Goal: Information Seeking & Learning: Check status

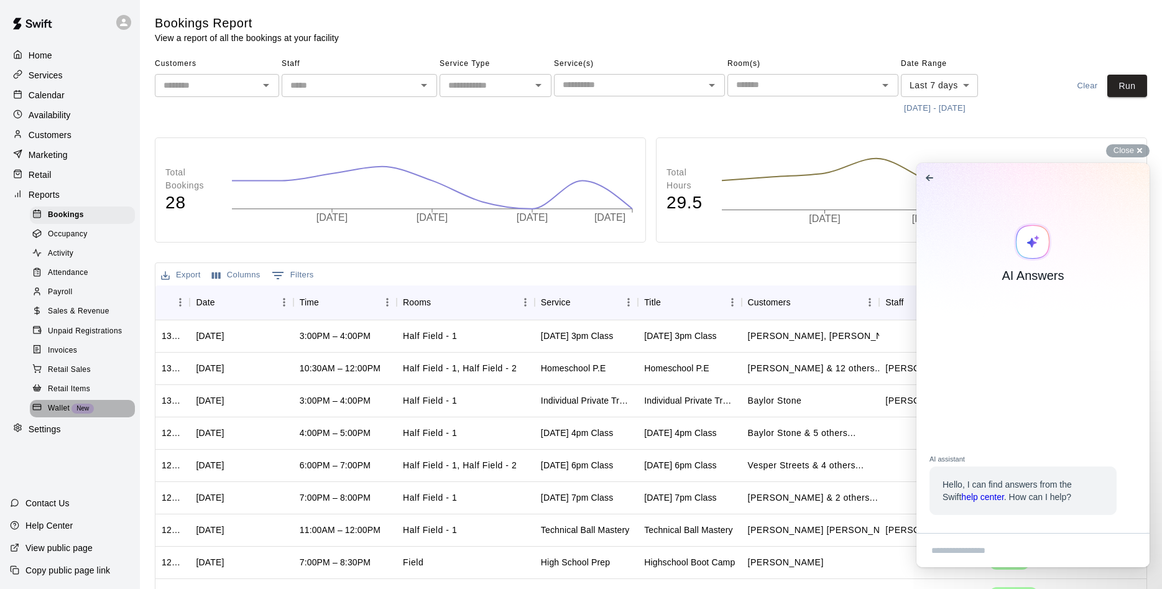
click at [56, 415] on span "Wallet" at bounding box center [59, 408] width 22 height 12
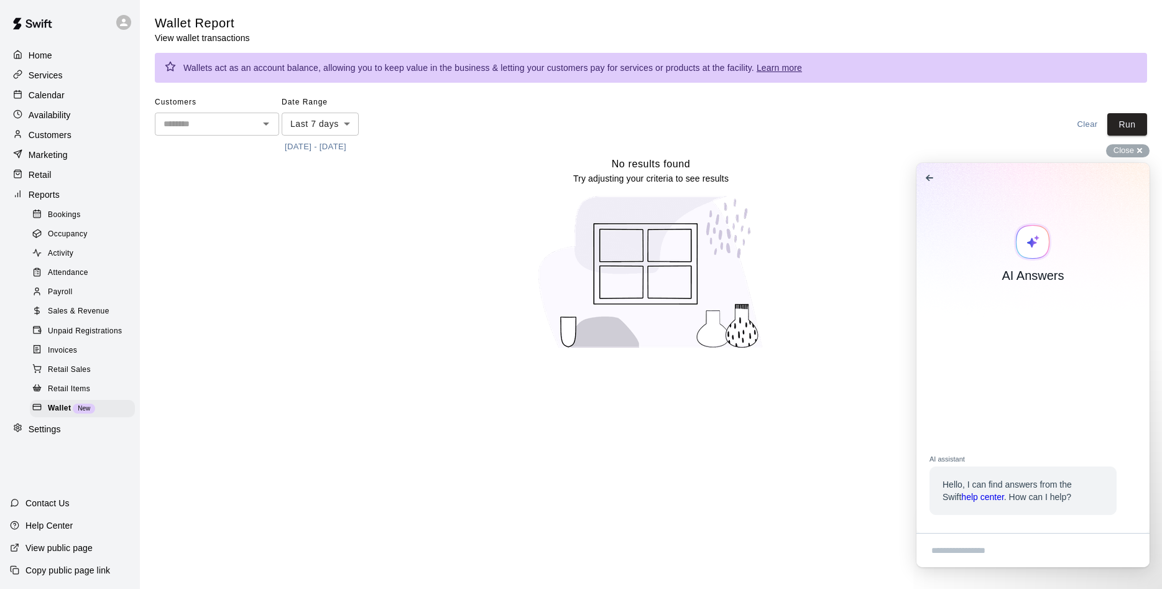
click at [351, 121] on body "Home Services Calendar Availability Customers Marketing Retail Reports Bookings…" at bounding box center [581, 182] width 1162 height 364
click at [315, 187] on li "Last 30 days" at bounding box center [320, 192] width 77 height 21
type input "*****"
click at [97, 318] on span "Sales & Revenue" at bounding box center [79, 311] width 62 height 12
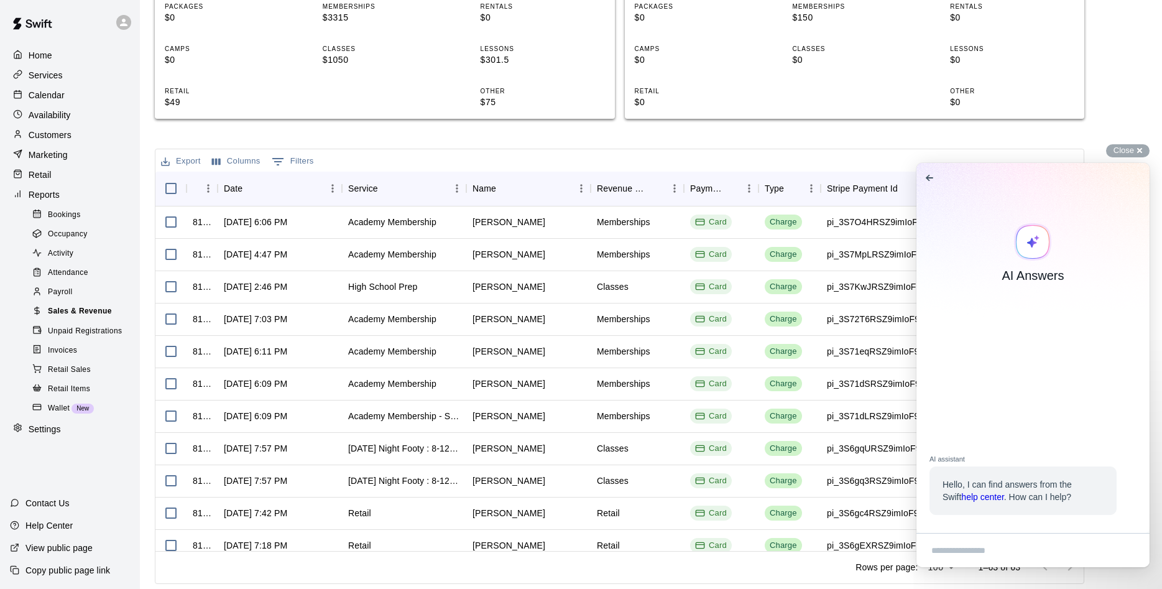
click at [80, 317] on span "Sales & Revenue" at bounding box center [80, 311] width 64 height 12
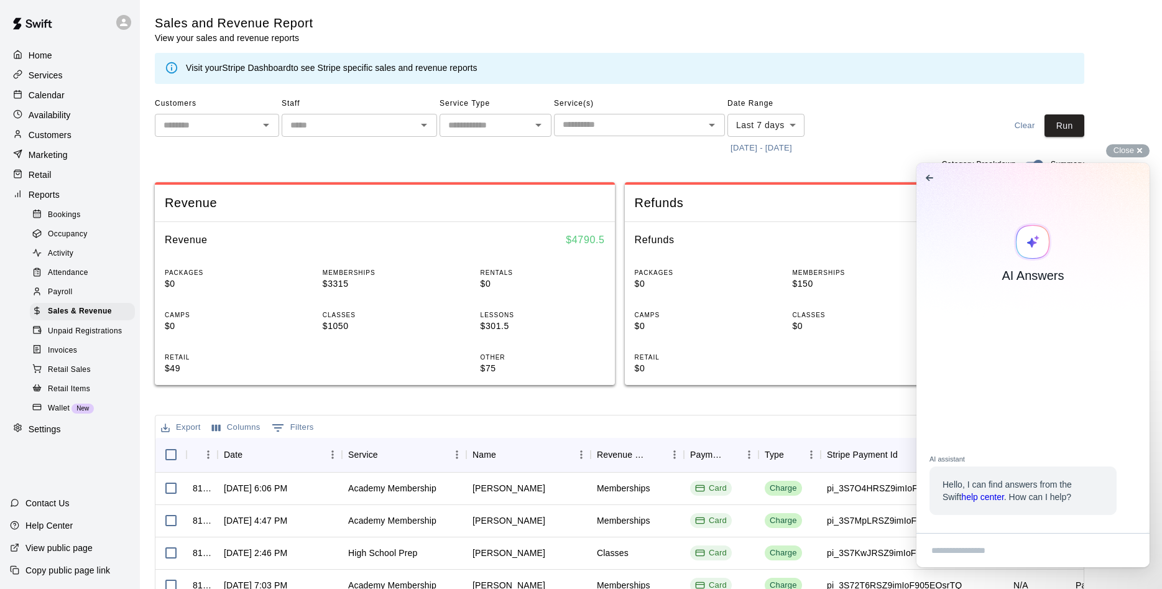
click at [791, 122] on body "Home Services Calendar Availability Customers Marketing Retail Reports Bookings…" at bounding box center [581, 427] width 1162 height 855
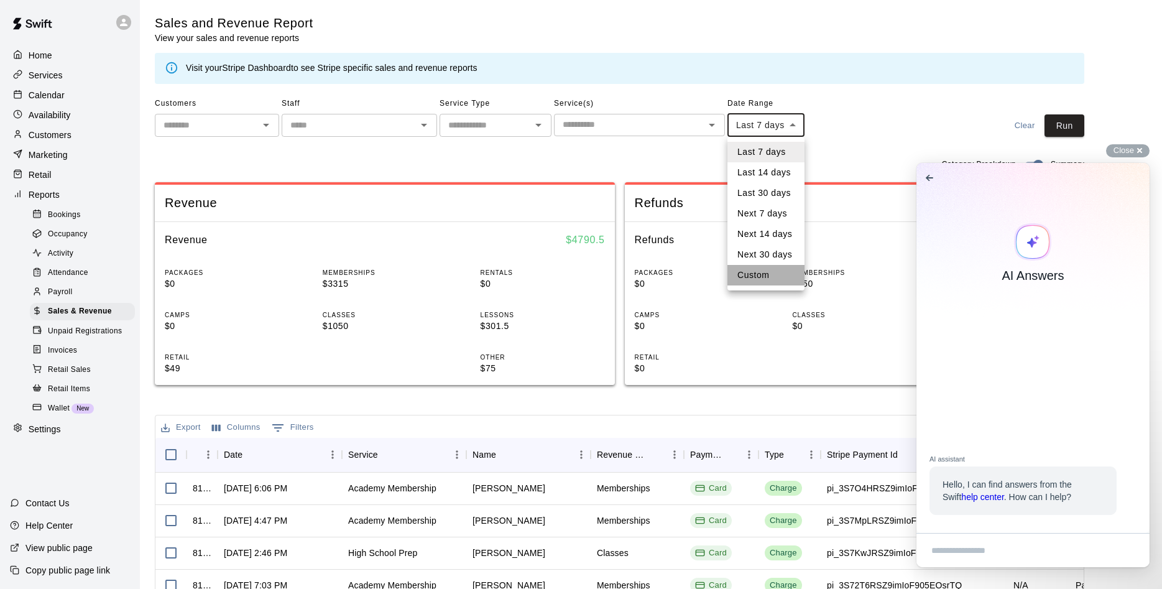
click at [753, 274] on li "Custom" at bounding box center [766, 275] width 77 height 21
type input "******"
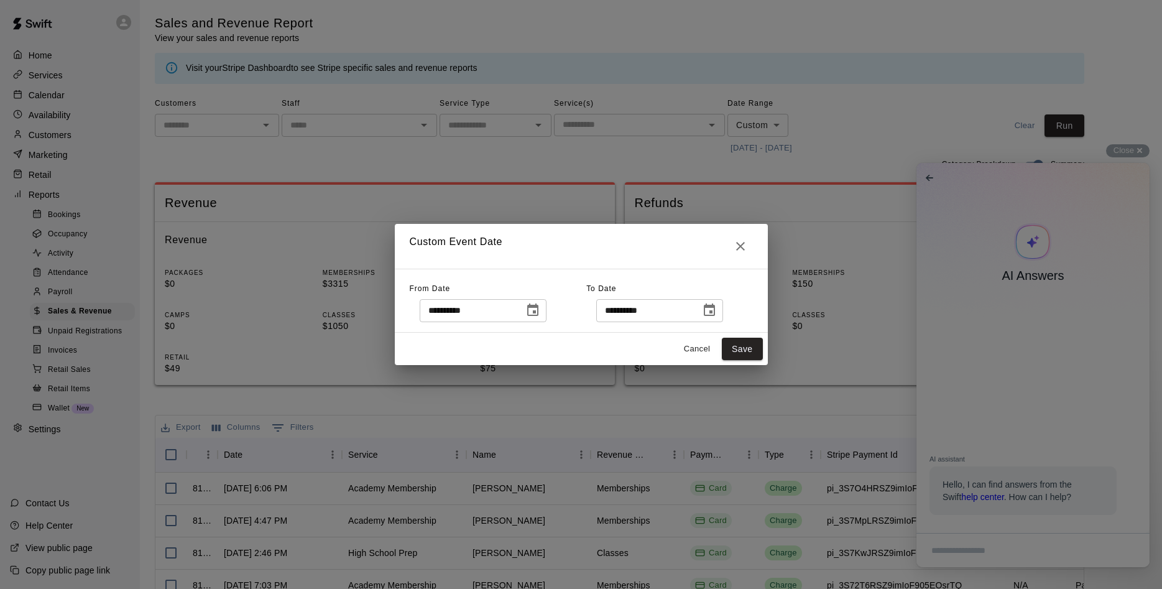
click at [540, 309] on icon "Choose date, selected date is Sep 8, 2025" at bounding box center [533, 310] width 15 height 15
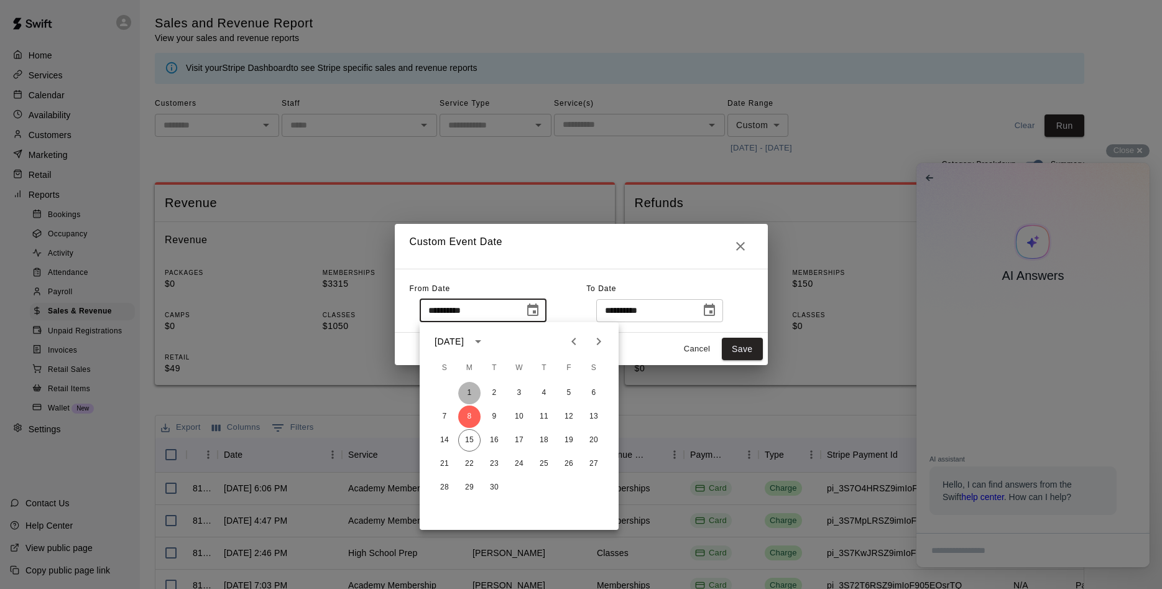
click at [467, 391] on button "1" at bounding box center [469, 393] width 22 height 22
type input "**********"
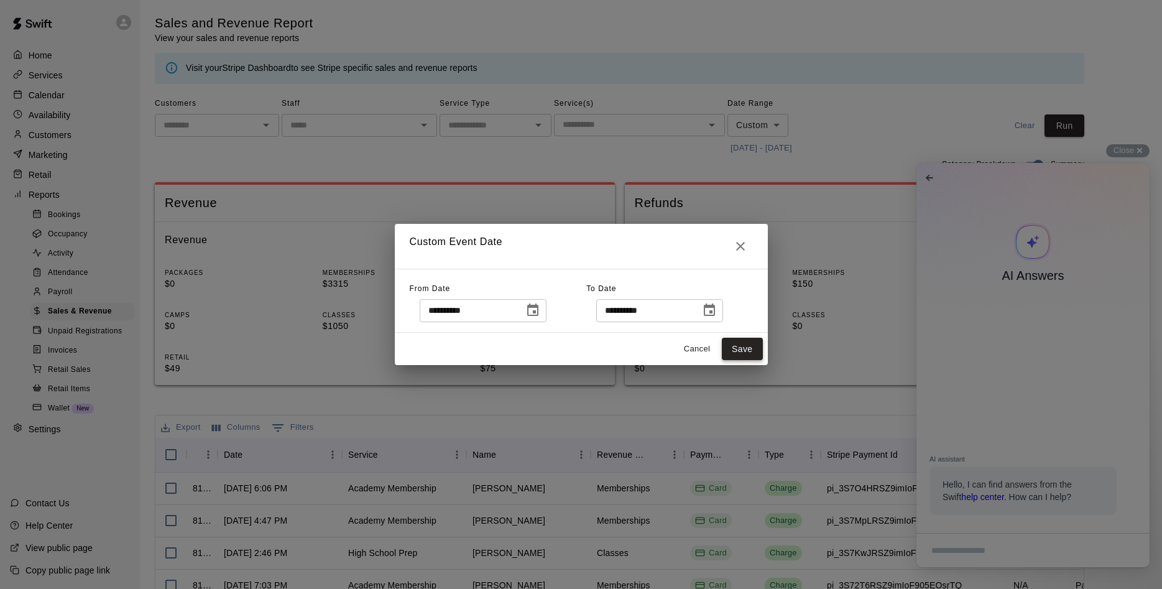
click at [744, 350] on button "Save" at bounding box center [742, 349] width 41 height 23
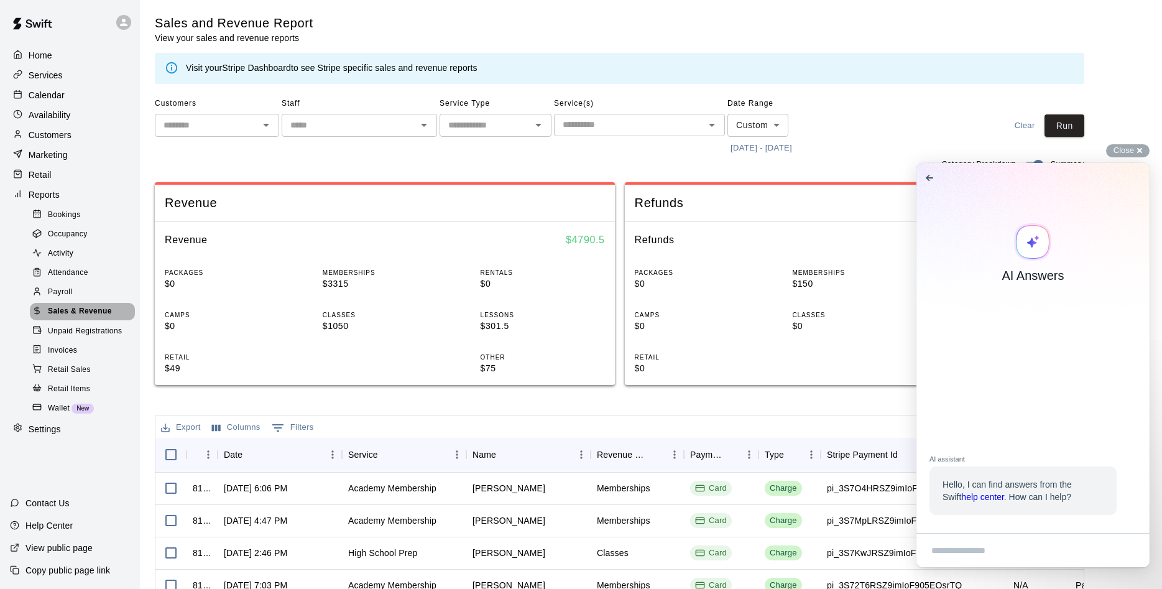
click at [80, 317] on span "Sales & Revenue" at bounding box center [80, 311] width 64 height 12
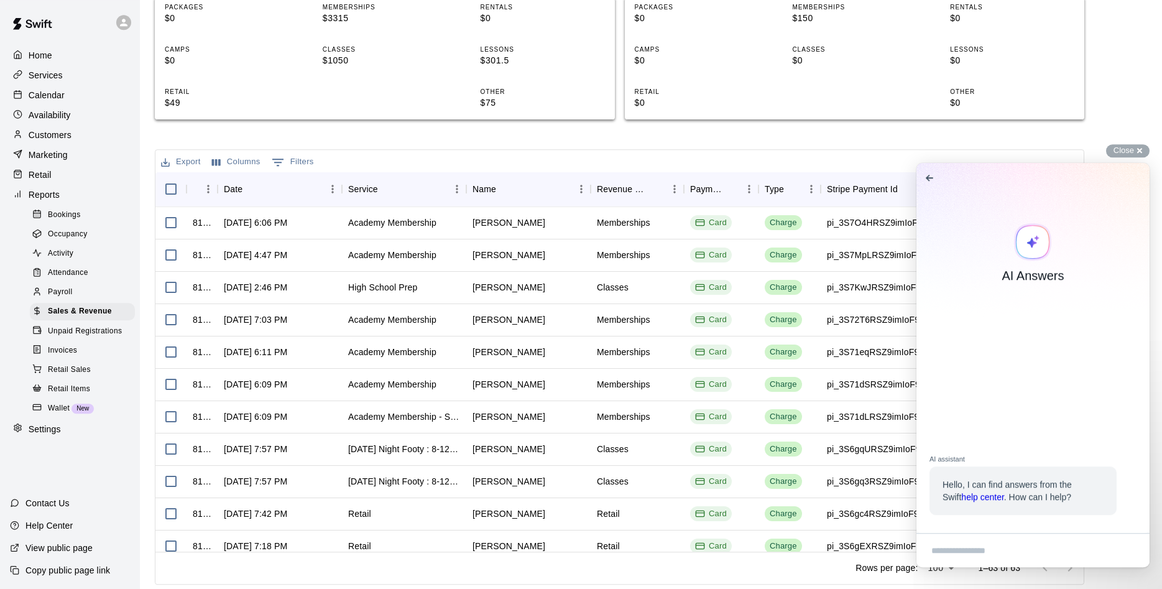
scroll to position [266, 0]
click at [1131, 144] on main "Sales and Revenue Report View your sales and revenue reports Visit your Stripe …" at bounding box center [651, 166] width 993 height 835
click at [1131, 151] on span "Close" at bounding box center [1124, 150] width 21 height 9
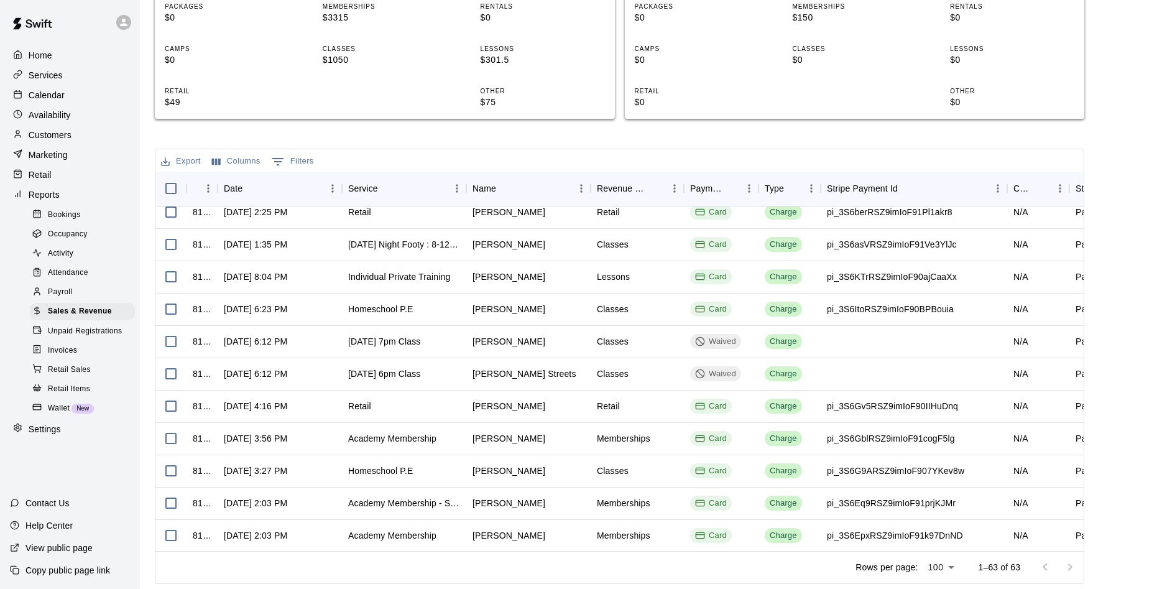
scroll to position [776, 0]
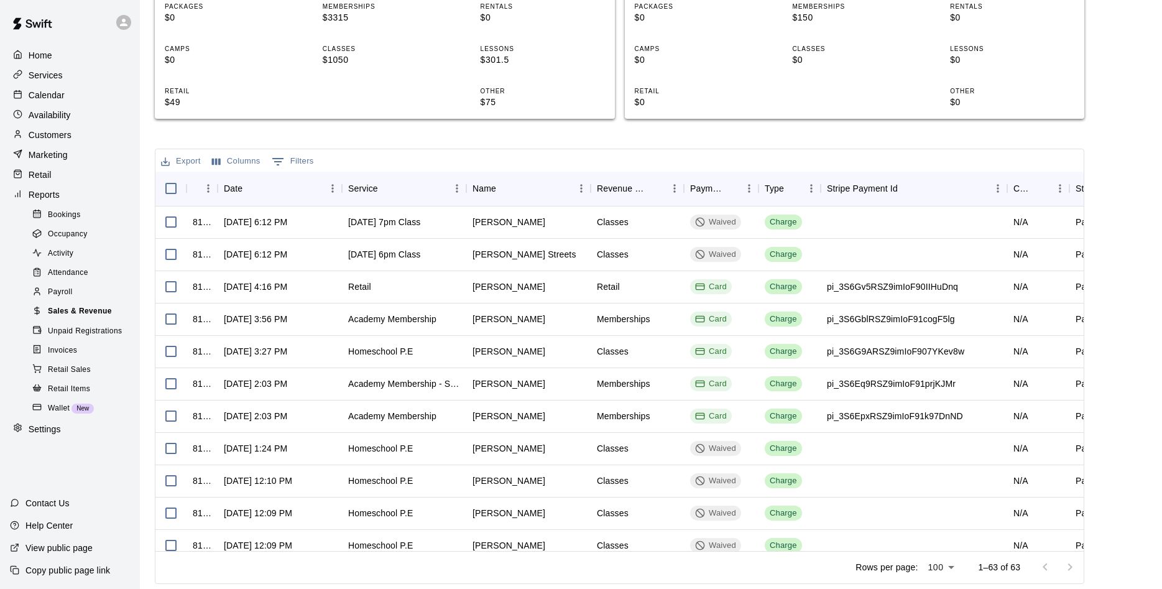
click at [82, 314] on div "Sales & Revenue" at bounding box center [82, 311] width 105 height 17
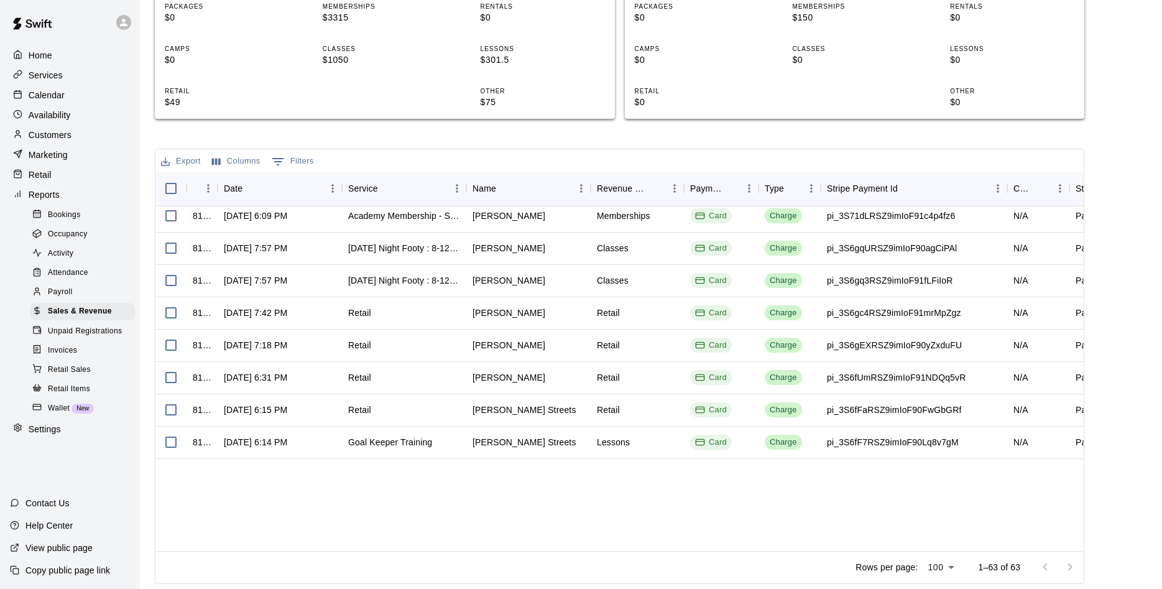
scroll to position [0, 0]
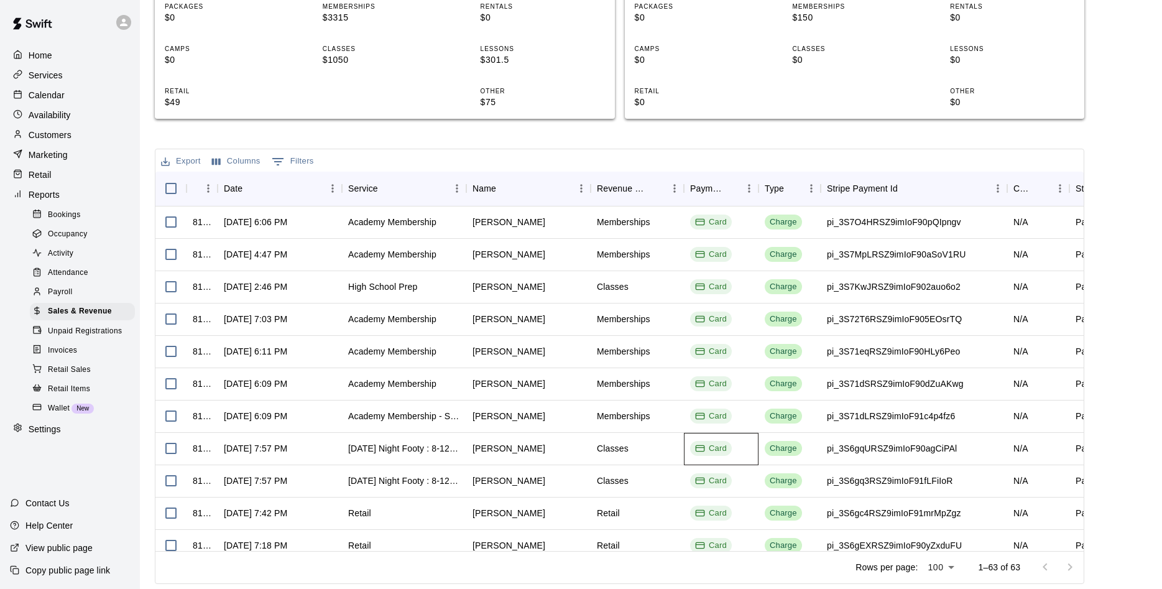
click at [712, 447] on div "Card" at bounding box center [711, 449] width 32 height 12
